Goal: Information Seeking & Learning: Find specific fact

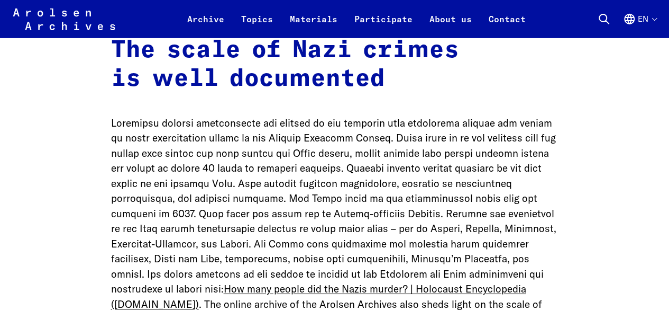
scroll to position [1789, 0]
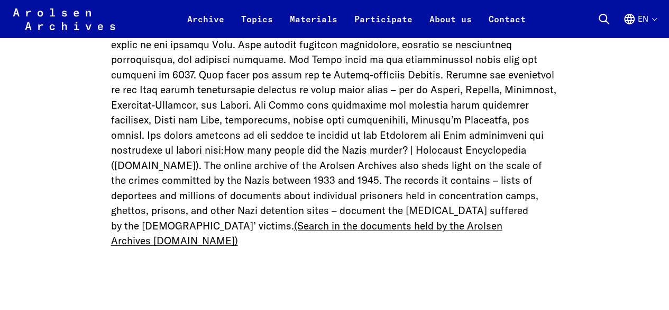
scroll to position [1929, 0]
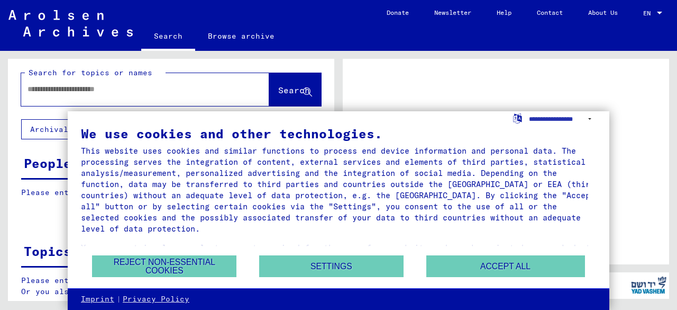
scroll to position [7, 0]
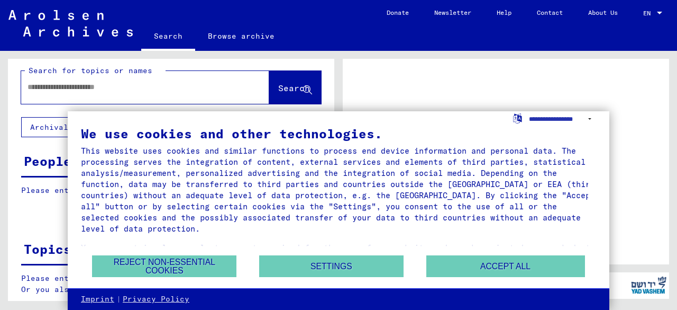
click at [482, 81] on div at bounding box center [506, 161] width 326 height 205
click at [42, 203] on div "Please enter a search term or set filters to get results. Signature Last Name F…" at bounding box center [171, 198] width 326 height 27
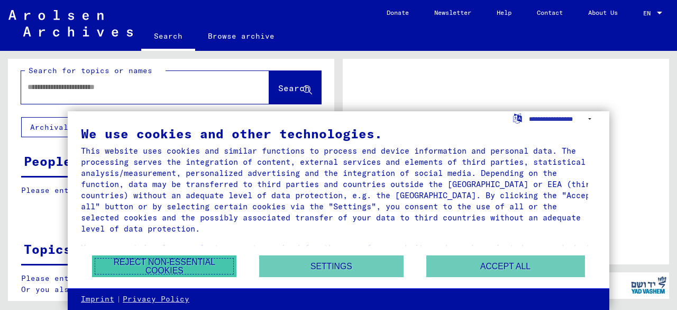
click at [101, 271] on button "Reject non-essential cookies" at bounding box center [164, 266] width 144 height 22
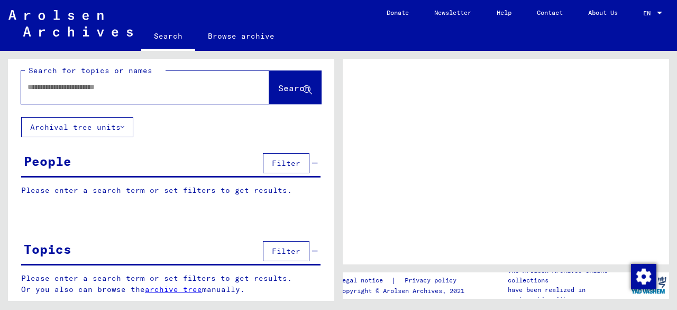
click at [202, 82] on input "text" at bounding box center [136, 86] width 216 height 11
type input "*********"
click at [269, 82] on button "Search" at bounding box center [295, 87] width 52 height 33
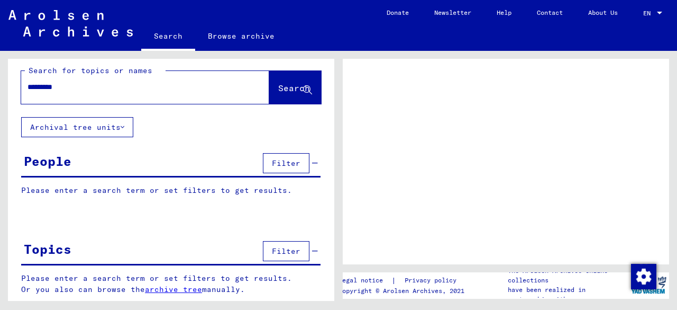
drag, startPoint x: 265, startPoint y: 114, endPoint x: 285, endPoint y: 81, distance: 38.5
click at [285, 81] on div "Search for topics or names ********* Search" at bounding box center [171, 84] width 326 height 65
click at [285, 81] on button "Search" at bounding box center [295, 87] width 52 height 33
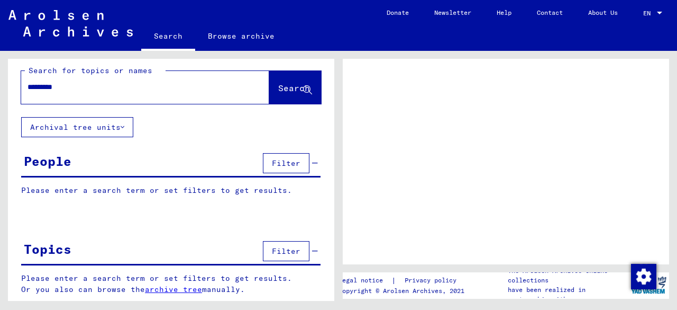
drag, startPoint x: 285, startPoint y: 81, endPoint x: 286, endPoint y: 98, distance: 17.0
click at [286, 98] on button "Search" at bounding box center [295, 87] width 52 height 33
click at [289, 87] on span "Search" at bounding box center [294, 88] width 32 height 11
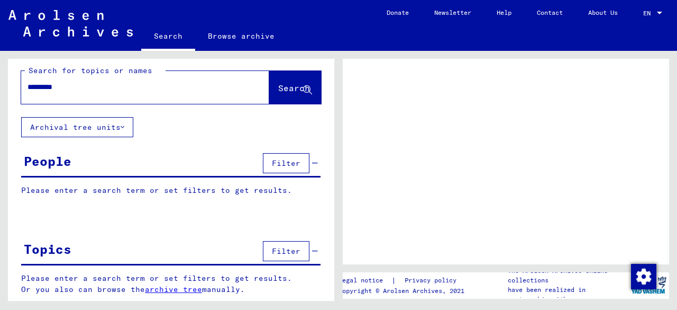
click at [289, 87] on span "Search" at bounding box center [294, 88] width 32 height 11
click at [5, 172] on div "Search for topics or names ********* Search Archival tree units People Filter P…" at bounding box center [169, 176] width 339 height 250
